Goal: Transaction & Acquisition: Subscribe to service/newsletter

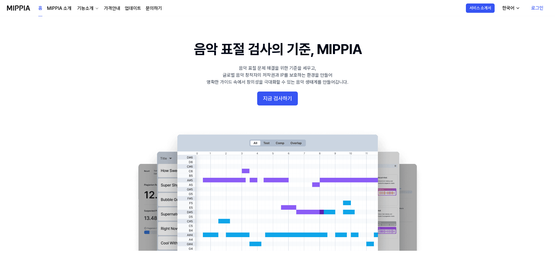
click at [537, 8] on link "로그인" at bounding box center [536, 8] width 21 height 16
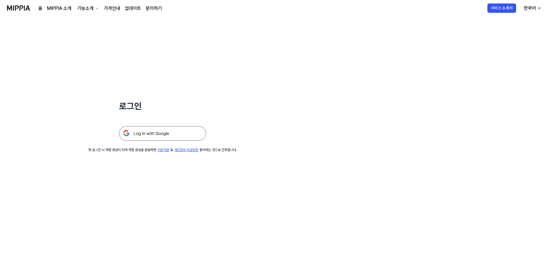
click at [291, 103] on div "로그인 첫 로그인 시 계정 생성이 되며 계정 생성을 완료하면 이용약관 및 개인정보 취급방침 동의하는 것으로 간주합니다." at bounding box center [162, 84] width 325 height 136
click at [159, 137] on img at bounding box center [162, 133] width 87 height 15
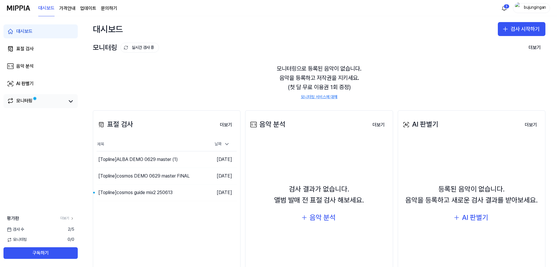
click at [35, 104] on link "모니터링" at bounding box center [36, 101] width 58 height 8
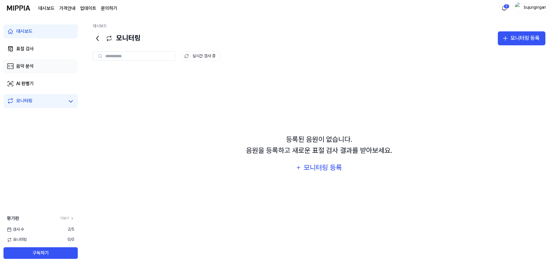
click at [37, 64] on link "음악 분석" at bounding box center [40, 66] width 74 height 14
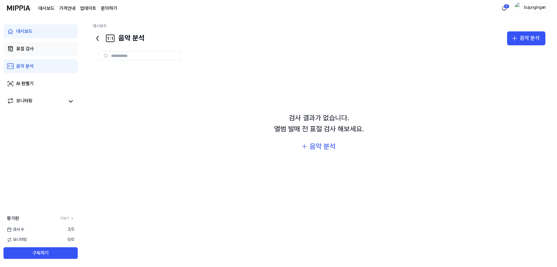
click at [37, 50] on link "표절 검사" at bounding box center [40, 49] width 74 height 14
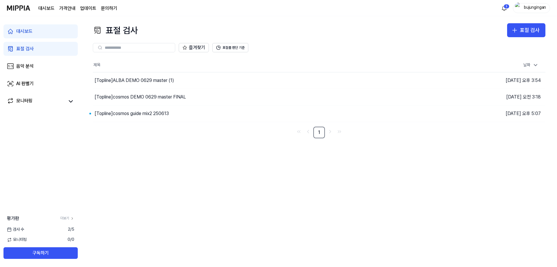
click at [33, 32] on link "대시보드" at bounding box center [40, 31] width 74 height 14
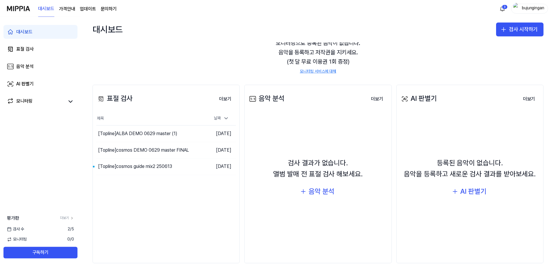
scroll to position [34, 0]
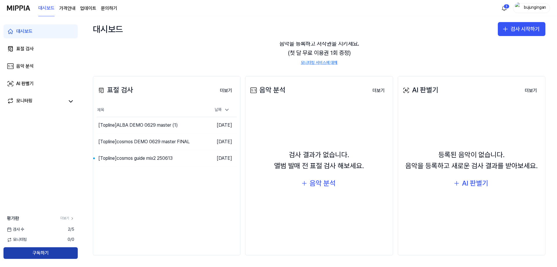
click at [41, 257] on button "구독하기" at bounding box center [40, 253] width 74 height 12
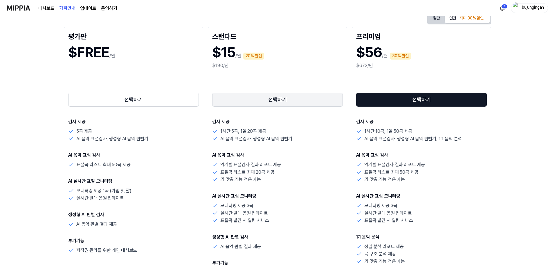
scroll to position [87, 0]
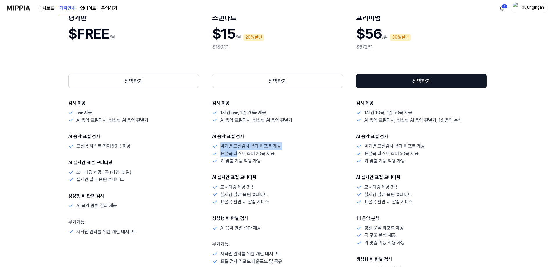
drag, startPoint x: 215, startPoint y: 147, endPoint x: 240, endPoint y: 150, distance: 25.2
click at [239, 150] on div "악기별 표절검사 결과 리포트 제공 표절곡 리스트 최대 20곡 제공 키 맞춤 기능 적용 가능" at bounding box center [277, 153] width 131 height 22
click at [241, 150] on p "표절곡 리스트 최대 20곡 제공" at bounding box center [247, 154] width 54 height 8
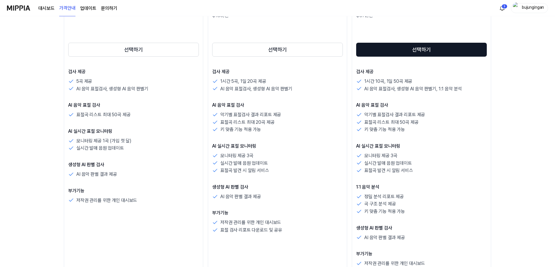
scroll to position [116, 0]
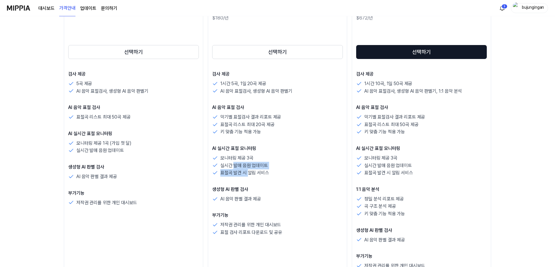
drag, startPoint x: 235, startPoint y: 167, endPoint x: 250, endPoint y: 172, distance: 16.1
click at [250, 172] on div "모니터링 제공 3곡 실시간 발매 음원 업데이트 표절곡 발견 시 알림 서비스" at bounding box center [277, 165] width 131 height 22
click at [250, 172] on p "표절곡 발견 시 알림 서비스" at bounding box center [244, 173] width 49 height 8
drag, startPoint x: 223, startPoint y: 117, endPoint x: 240, endPoint y: 119, distance: 17.0
click at [240, 119] on p "악기별 표절검사 결과 리포트 제공" at bounding box center [250, 117] width 61 height 8
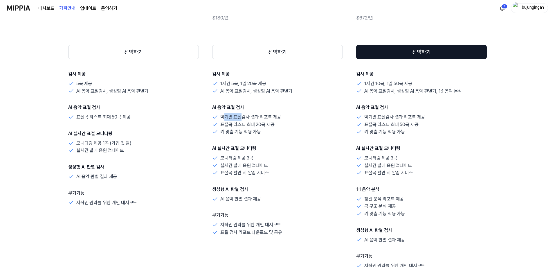
click at [240, 119] on p "악기별 표절검사 결과 리포트 제공" at bounding box center [250, 117] width 61 height 8
drag, startPoint x: 112, startPoint y: 116, endPoint x: 125, endPoint y: 118, distance: 13.8
click at [125, 118] on p "표절곡 리스트 최대 50곡 제공" at bounding box center [103, 117] width 54 height 8
